Goal: Information Seeking & Learning: Learn about a topic

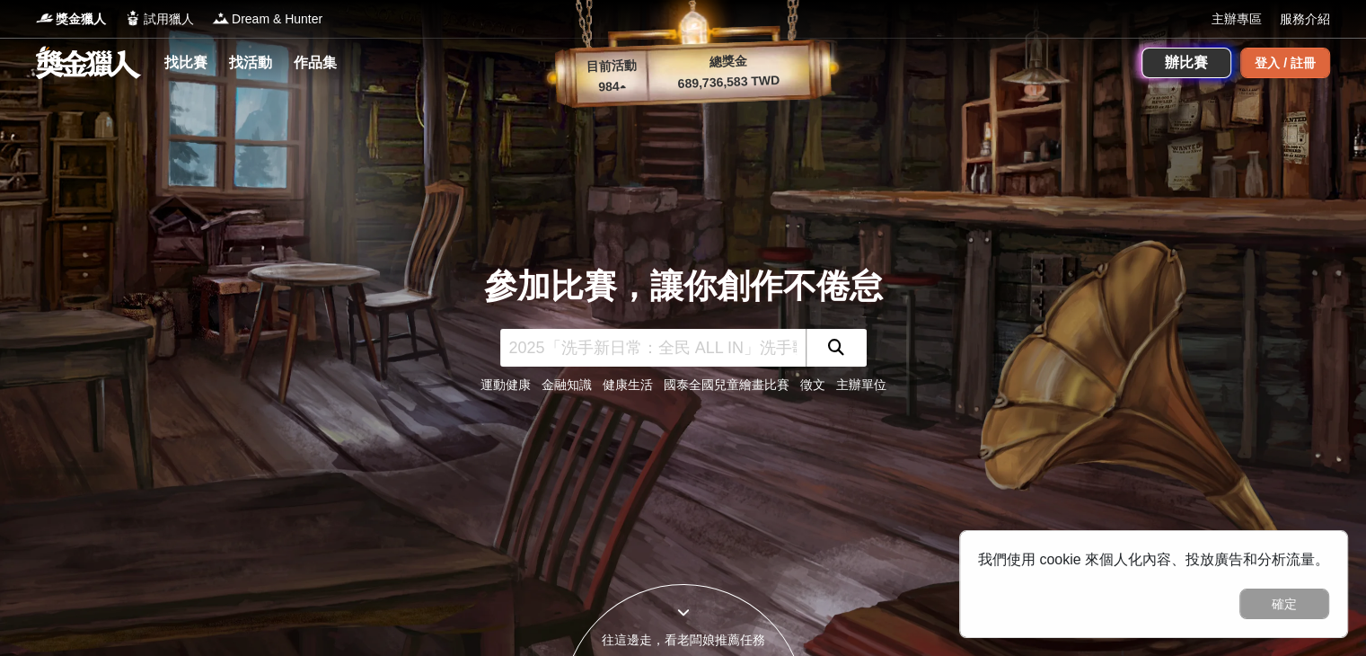
click at [1255, 65] on div "登入 / 註冊" at bounding box center [1285, 63] width 90 height 31
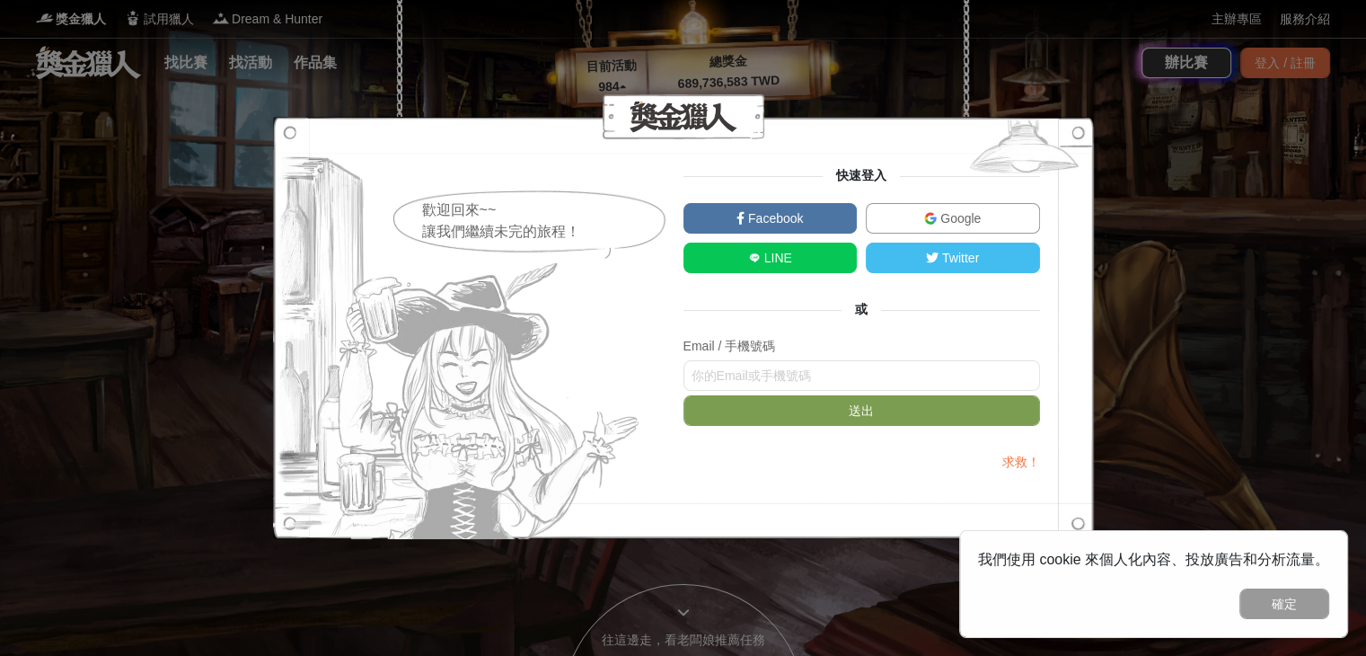
click at [944, 220] on span "Google" at bounding box center [959, 218] width 44 height 14
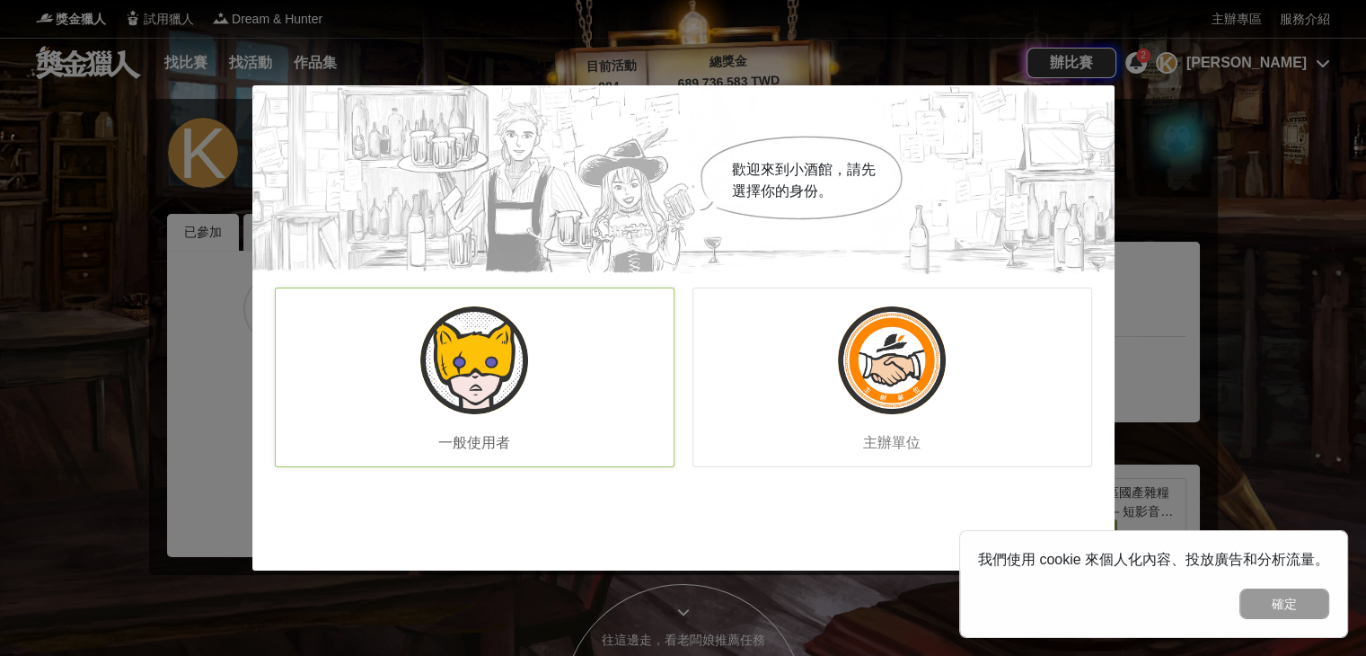
click at [554, 332] on div "一般使用者" at bounding box center [475, 377] width 400 height 180
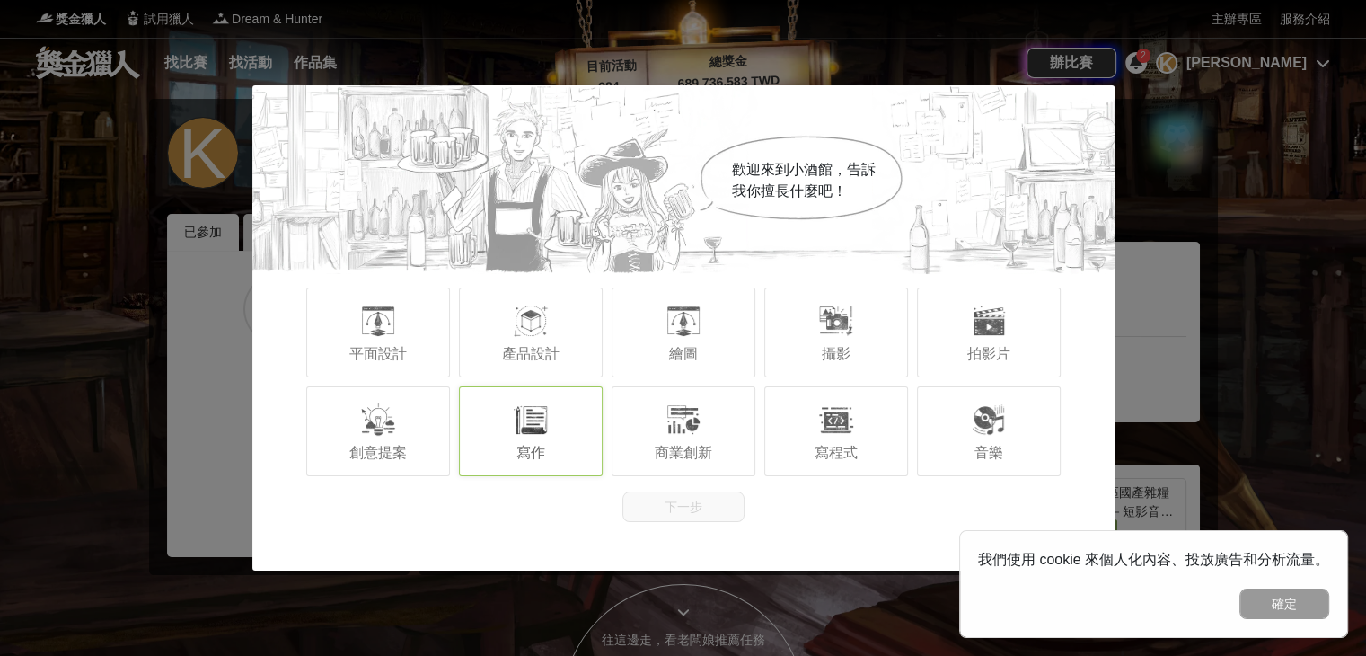
click at [557, 416] on div "寫作" at bounding box center [531, 431] width 144 height 90
click at [647, 497] on button "下一步" at bounding box center [683, 506] width 122 height 31
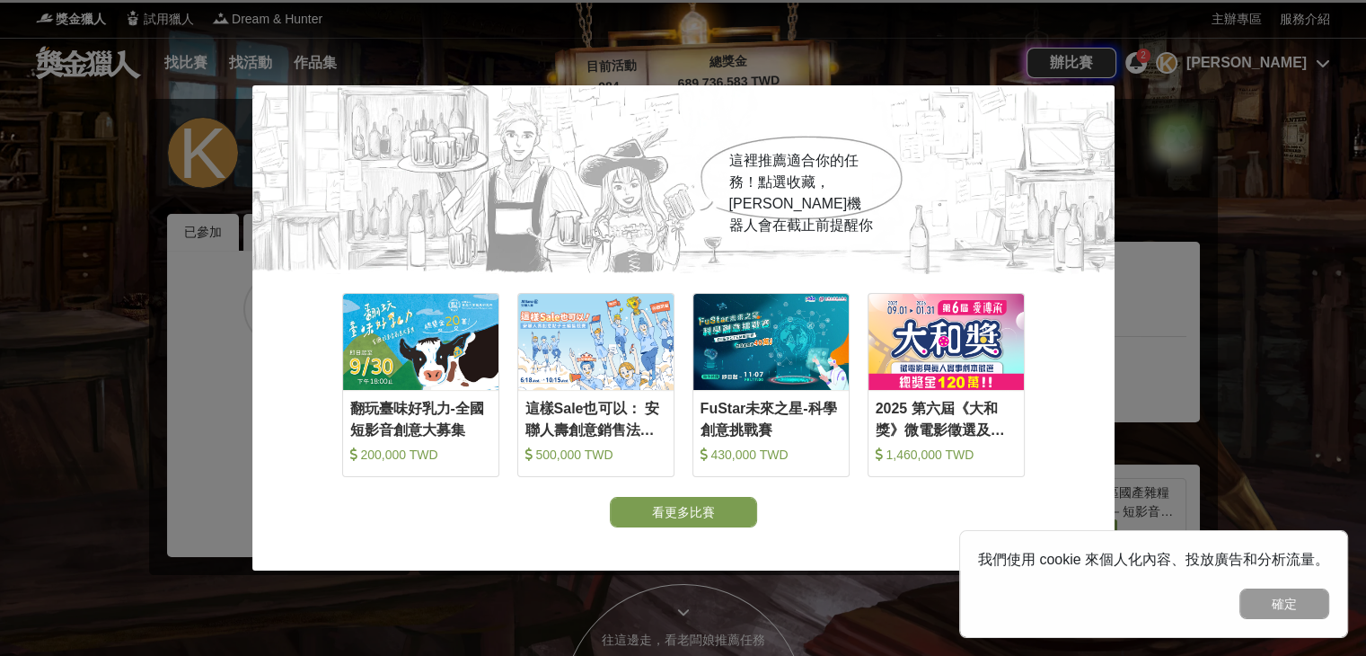
click at [667, 514] on button "看更多比賽" at bounding box center [683, 512] width 147 height 31
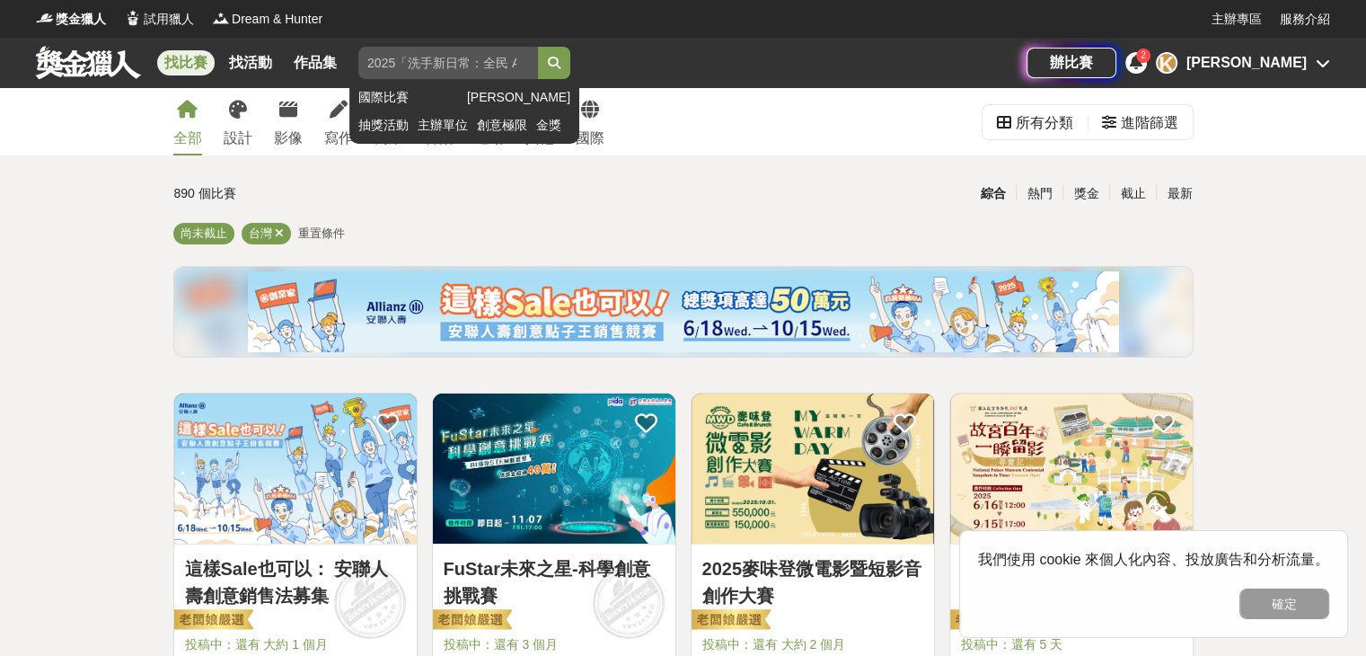
click at [469, 59] on input "search" at bounding box center [448, 63] width 180 height 32
type input "文學"
click at [560, 58] on icon "submit" at bounding box center [554, 63] width 13 height 13
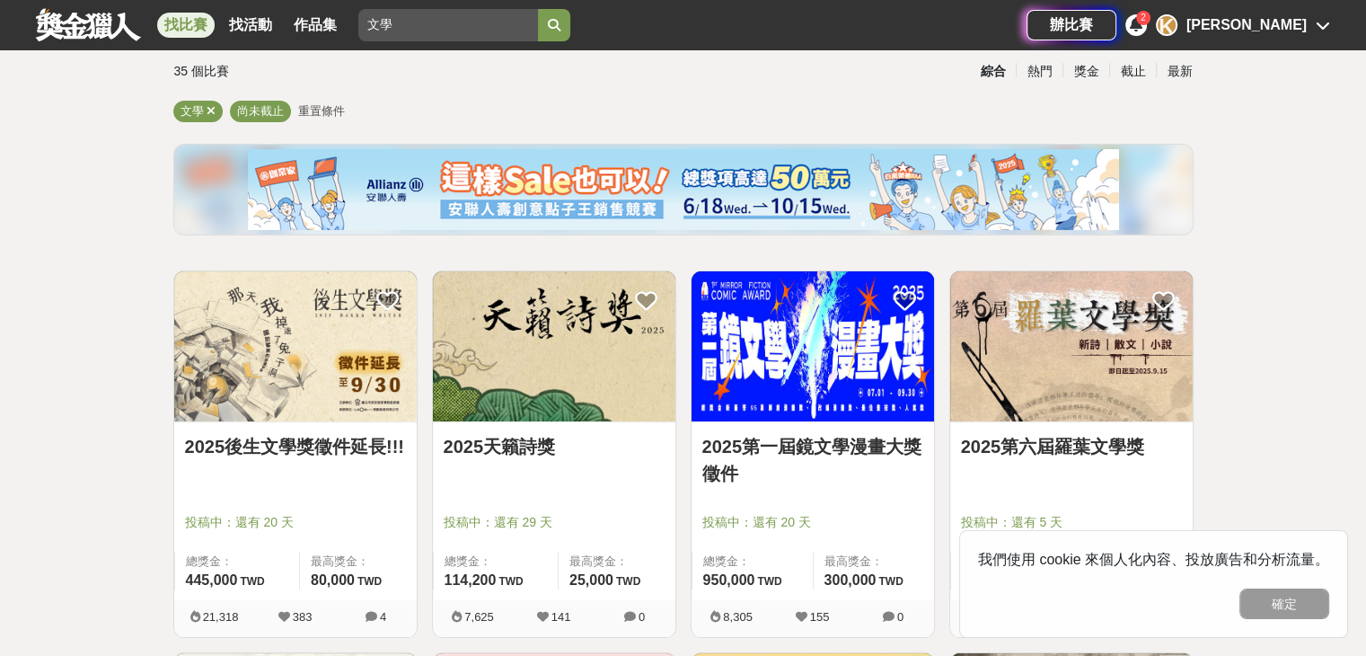
scroll to position [122, 0]
click at [321, 390] on img at bounding box center [295, 346] width 242 height 150
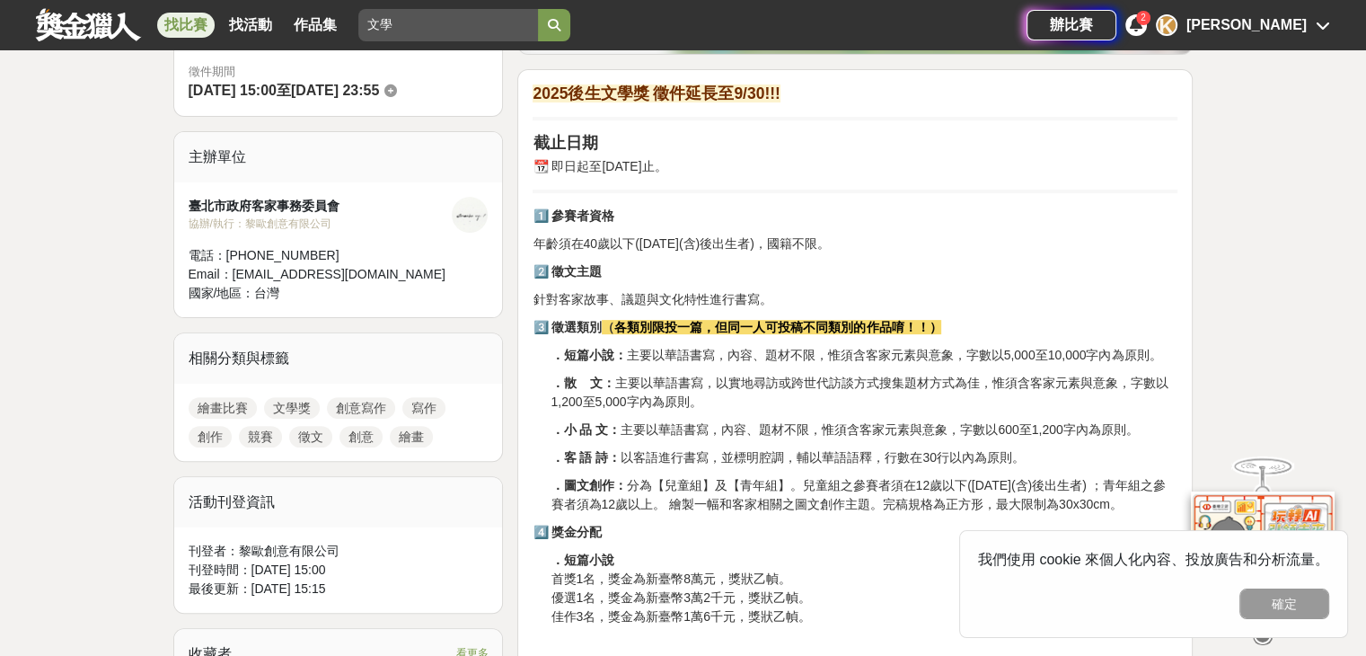
scroll to position [539, 0]
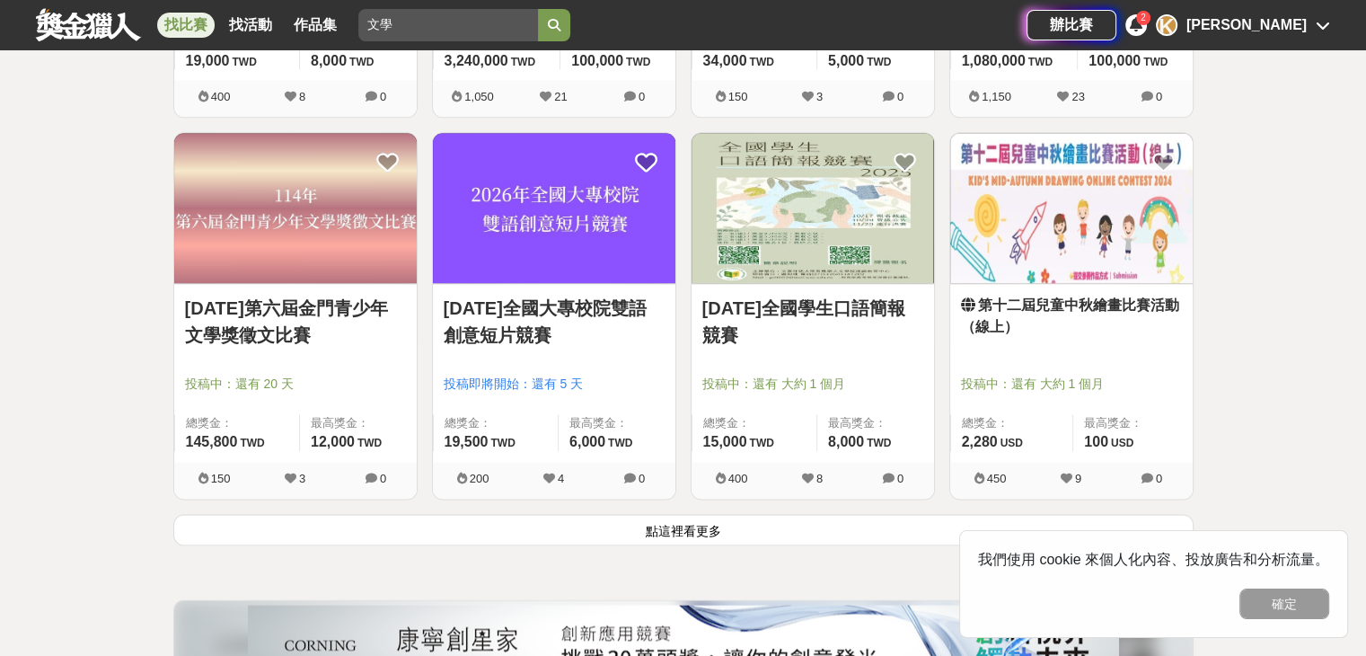
scroll to position [2170, 0]
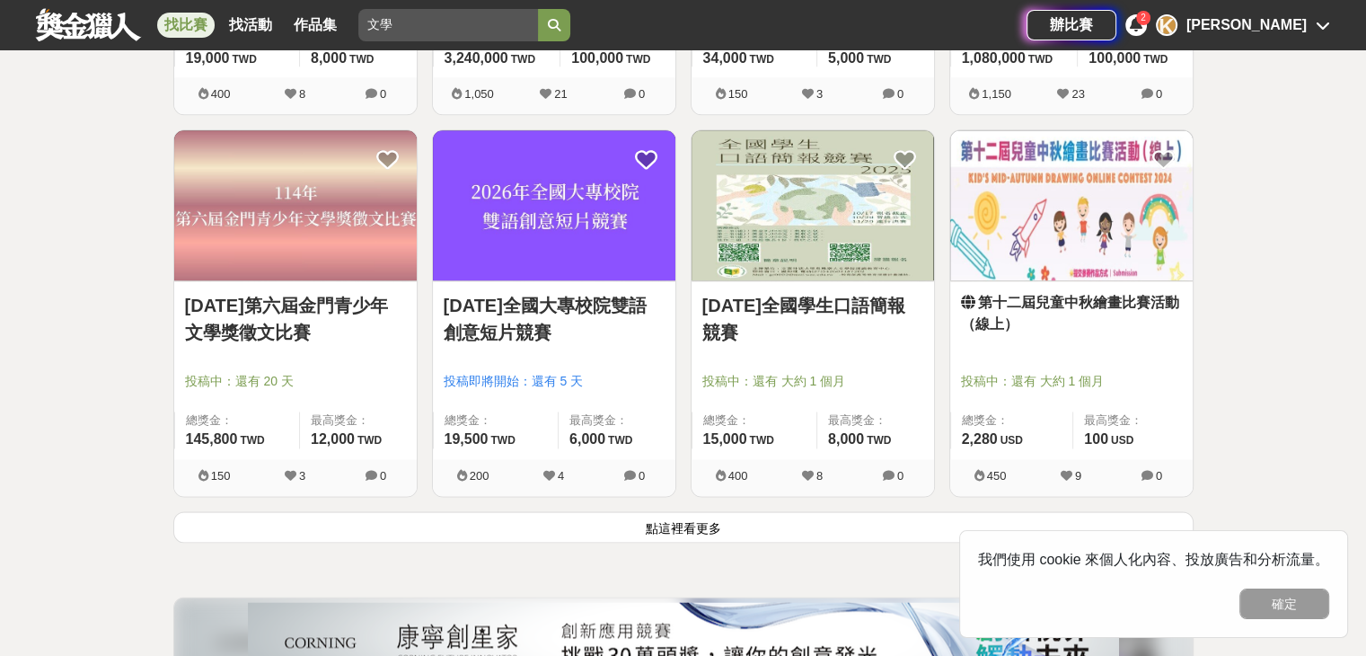
click at [432, 524] on button "點這裡看更多" at bounding box center [683, 526] width 1020 height 31
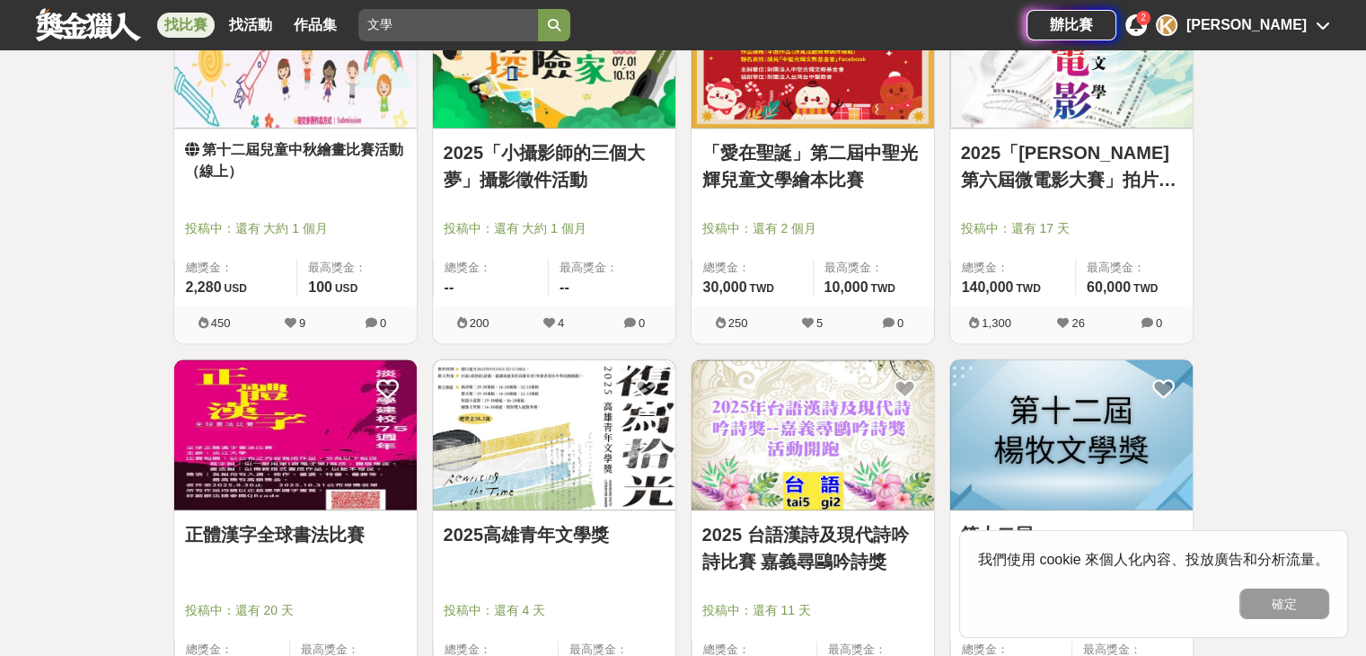
scroll to position [2744, 0]
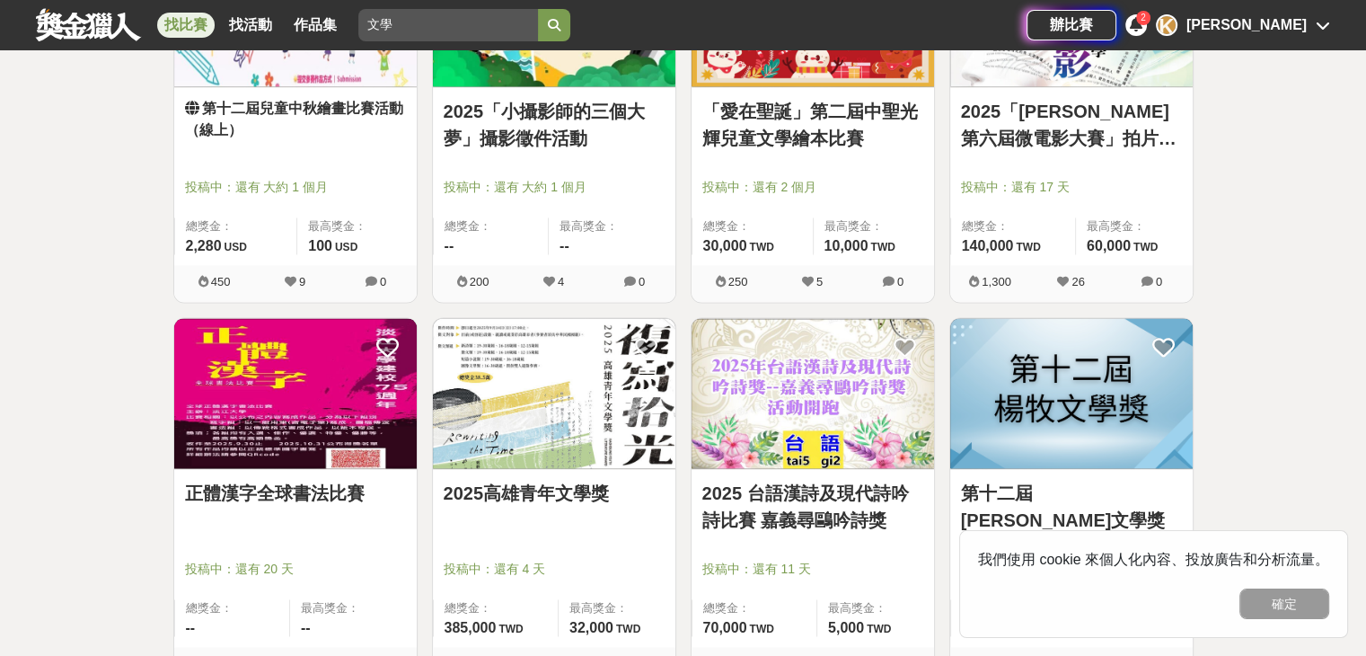
click at [568, 457] on img at bounding box center [554, 393] width 242 height 150
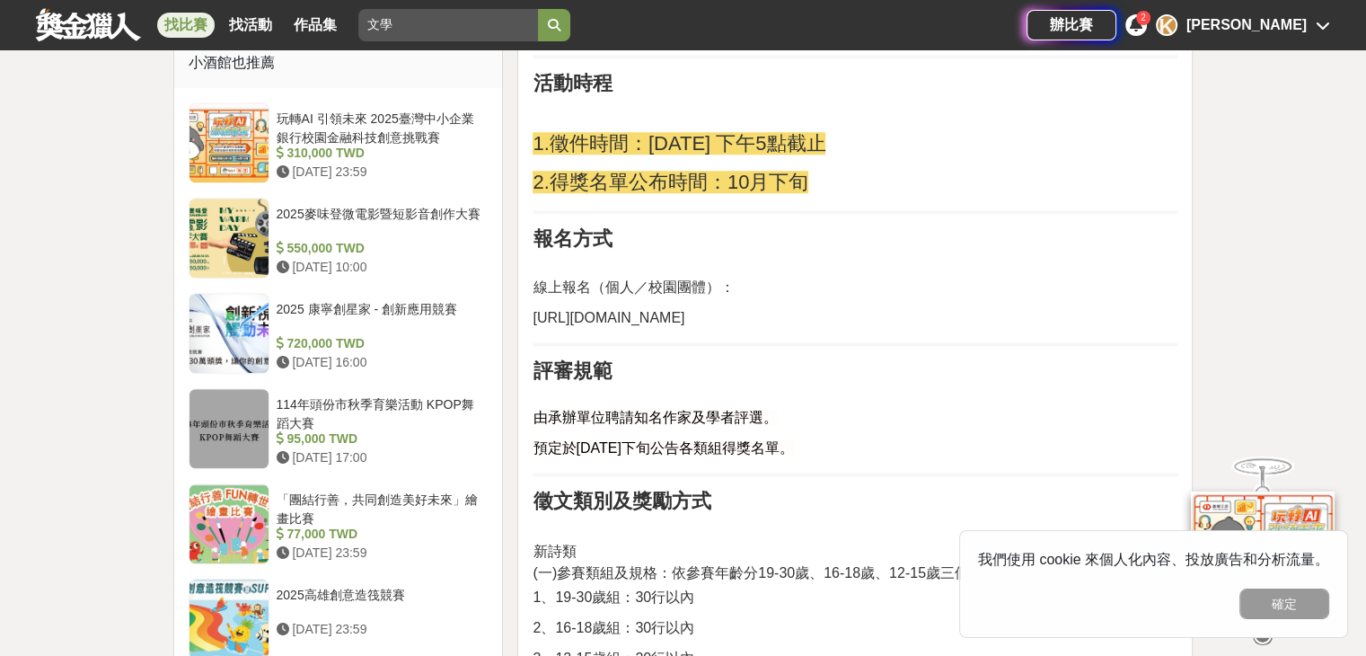
scroll to position [1509, 0]
